Goal: Communication & Community: Participate in discussion

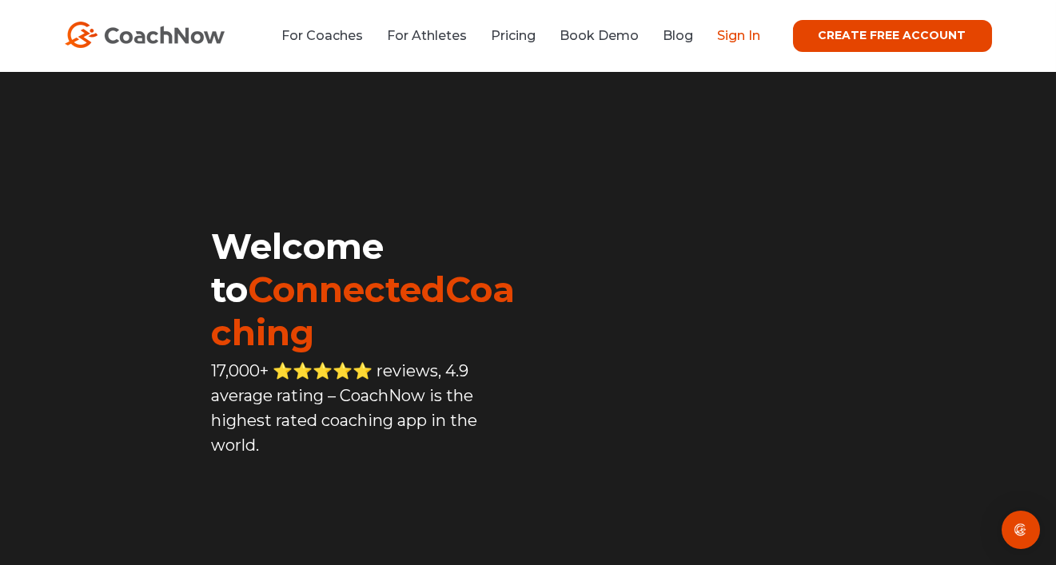
click at [740, 34] on link "Sign In" at bounding box center [739, 35] width 43 height 15
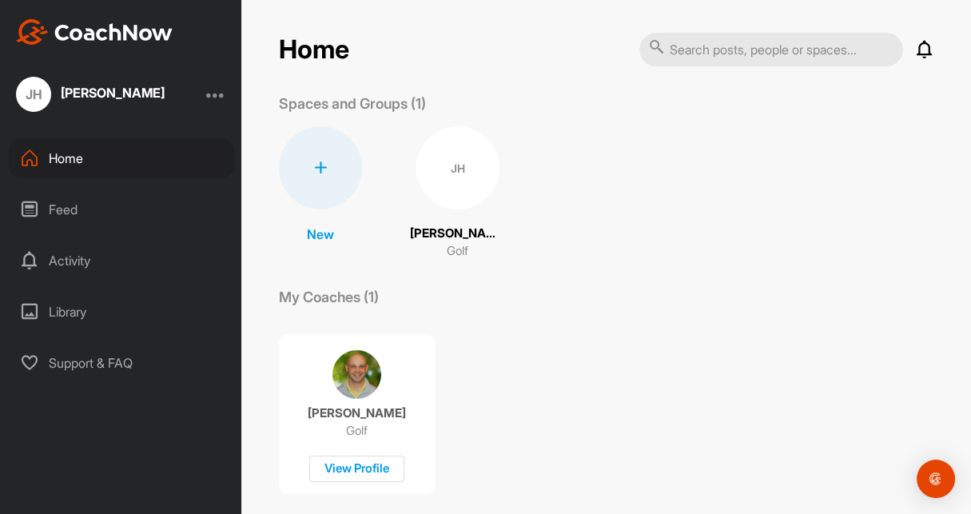
click at [915, 48] on icon at bounding box center [924, 49] width 19 height 19
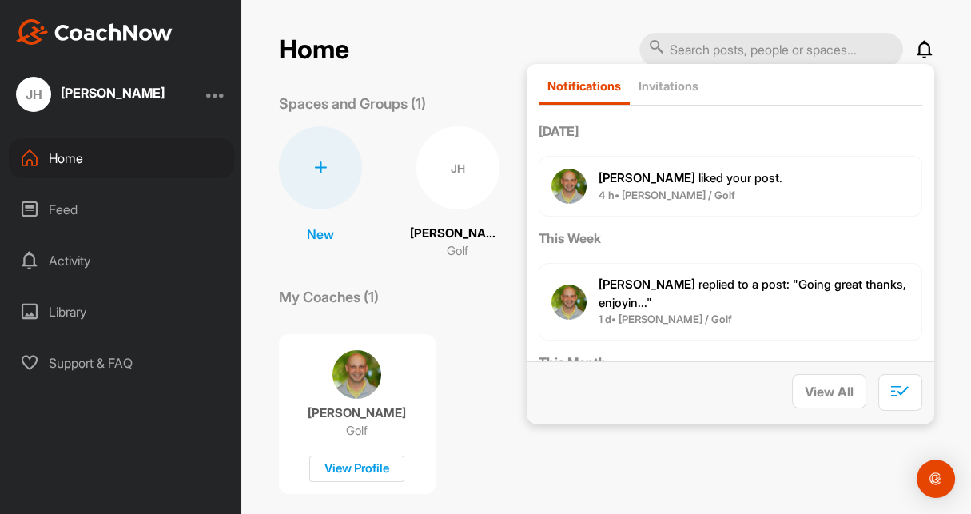
click at [623, 176] on b "[PERSON_NAME]" at bounding box center [647, 177] width 97 height 15
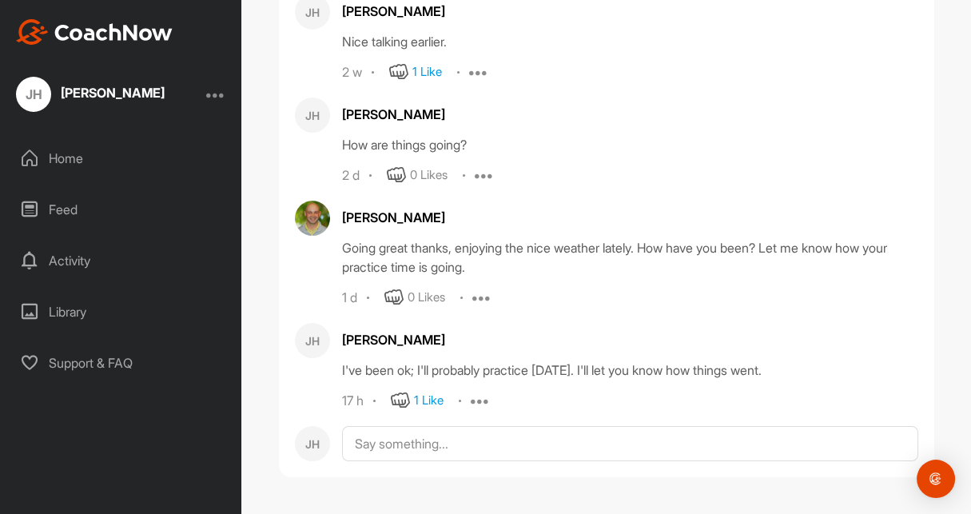
scroll to position [121065, 0]
